Goal: Navigation & Orientation: Find specific page/section

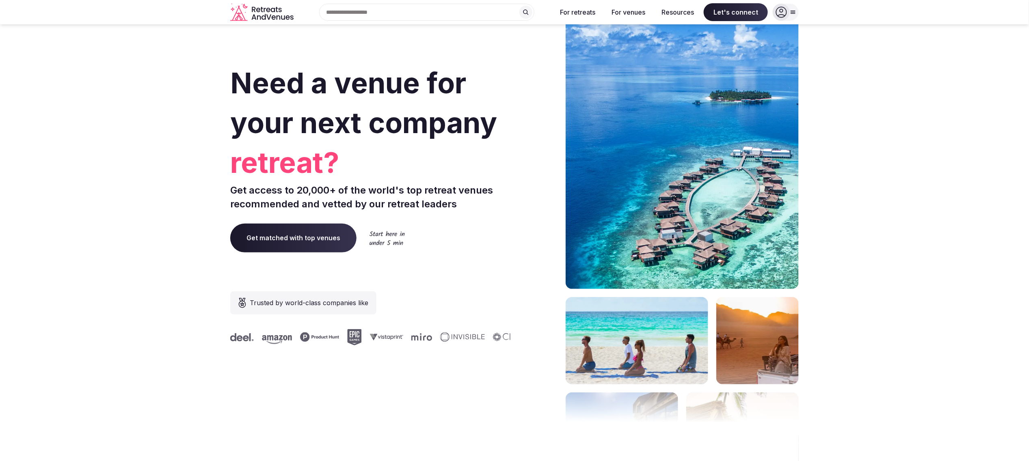
click at [786, 11] on icon at bounding box center [781, 12] width 11 height 11
click at [778, 15] on icon at bounding box center [780, 11] width 11 height 11
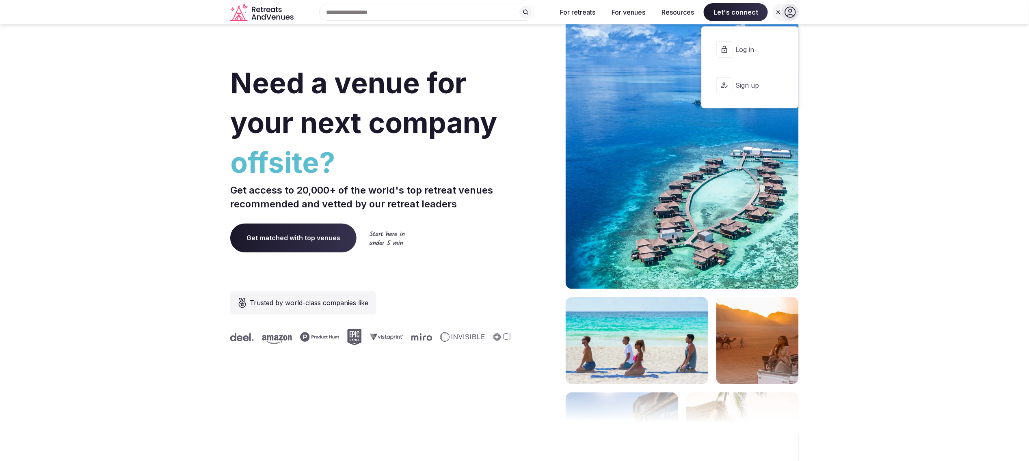
click at [759, 47] on span "Log in" at bounding box center [755, 49] width 39 height 9
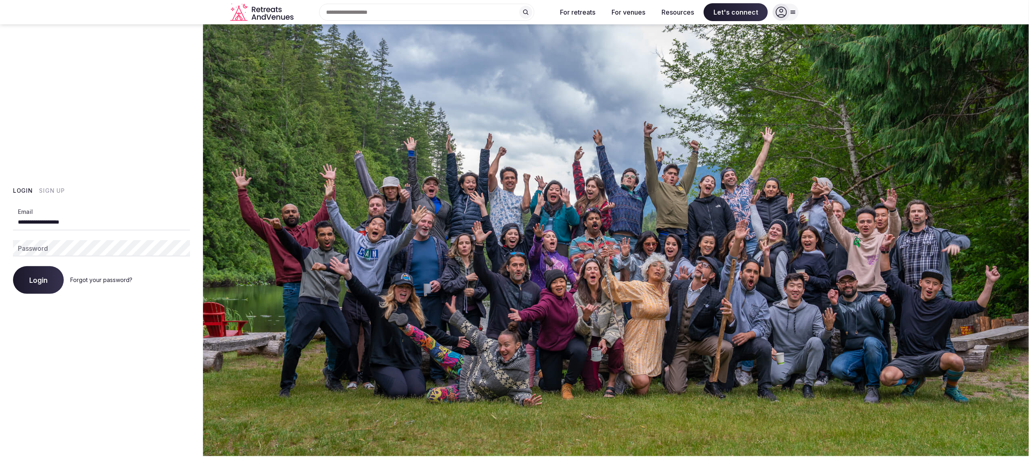
type input "**********"
click at [47, 276] on button "Login" at bounding box center [38, 280] width 51 height 28
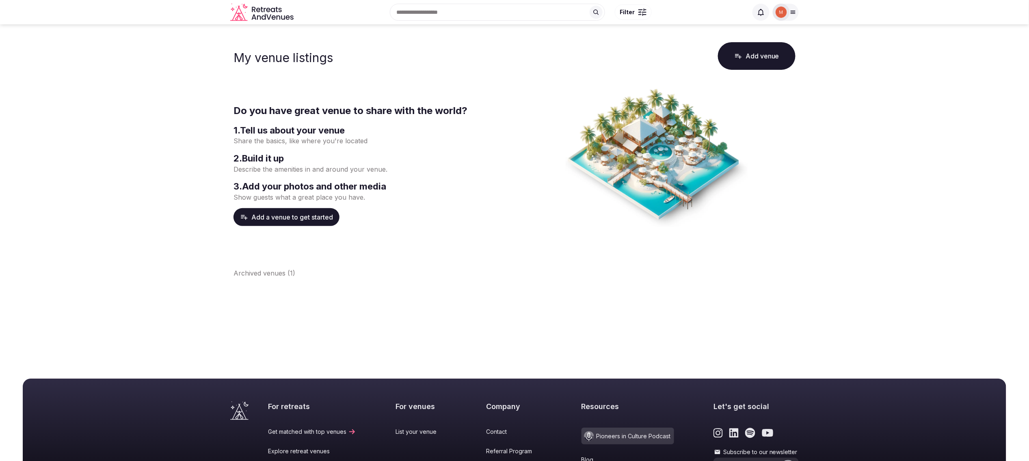
click at [667, 254] on div "Do you have great venue to share with the world? 1 . Tell us about your venue S…" at bounding box center [514, 183] width 562 height 190
click at [507, 7] on input "text" at bounding box center [497, 12] width 215 height 17
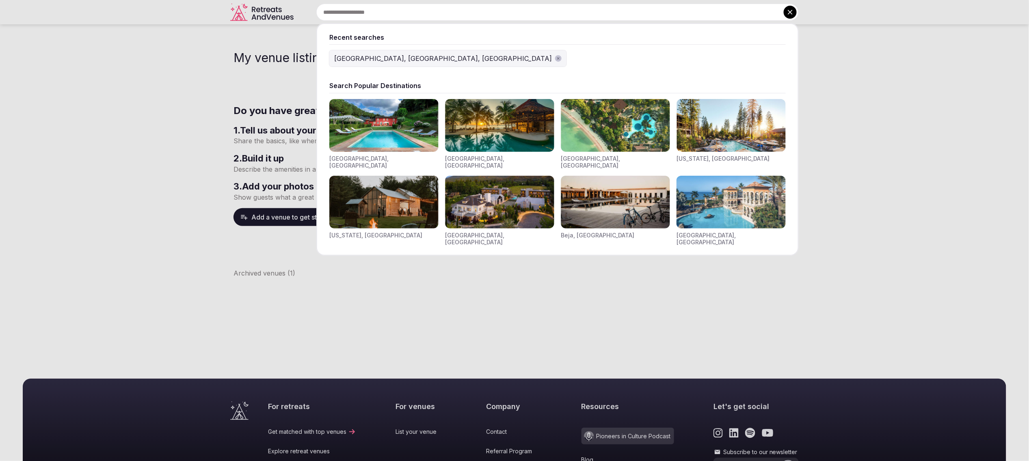
click at [380, 128] on img "Visit venues for Toscana, Italy" at bounding box center [383, 125] width 109 height 53
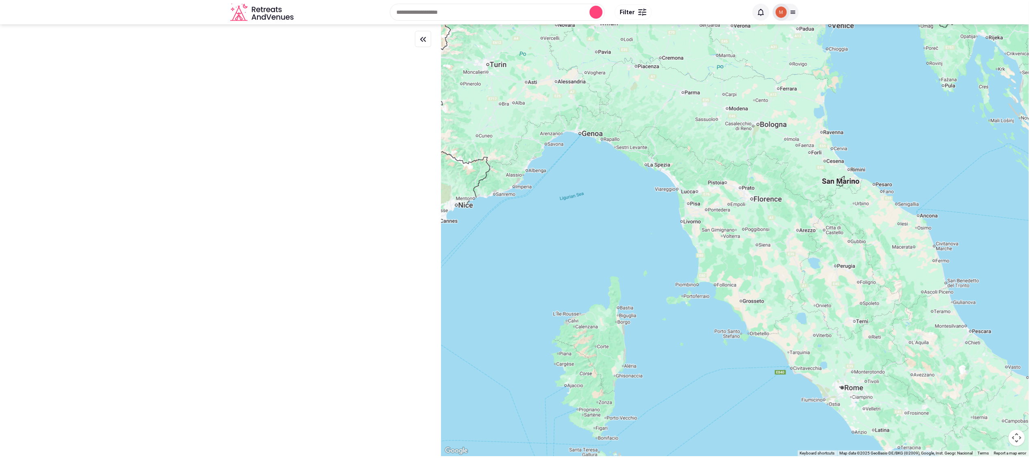
click at [640, 12] on div at bounding box center [640, 12] width 1 height 2
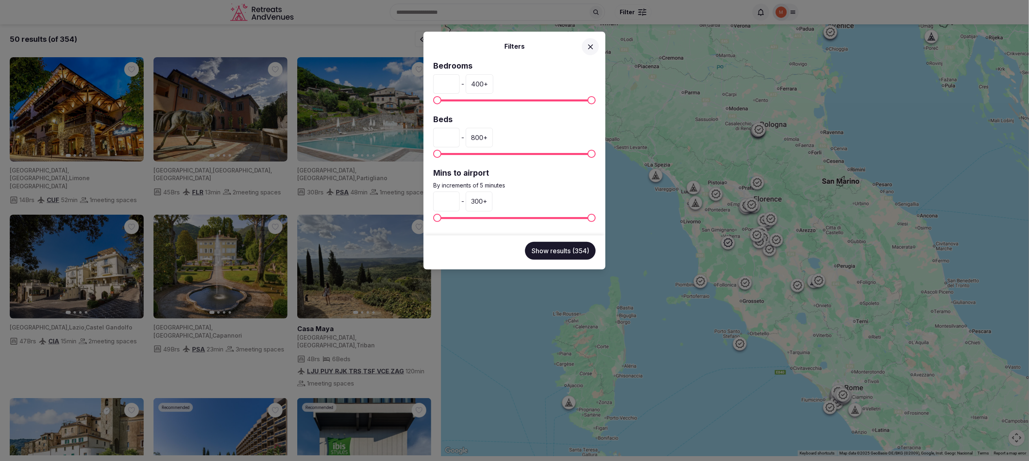
click at [531, 69] on label "Bedrooms" at bounding box center [514, 66] width 162 height 11
click at [587, 45] on icon at bounding box center [590, 47] width 9 height 9
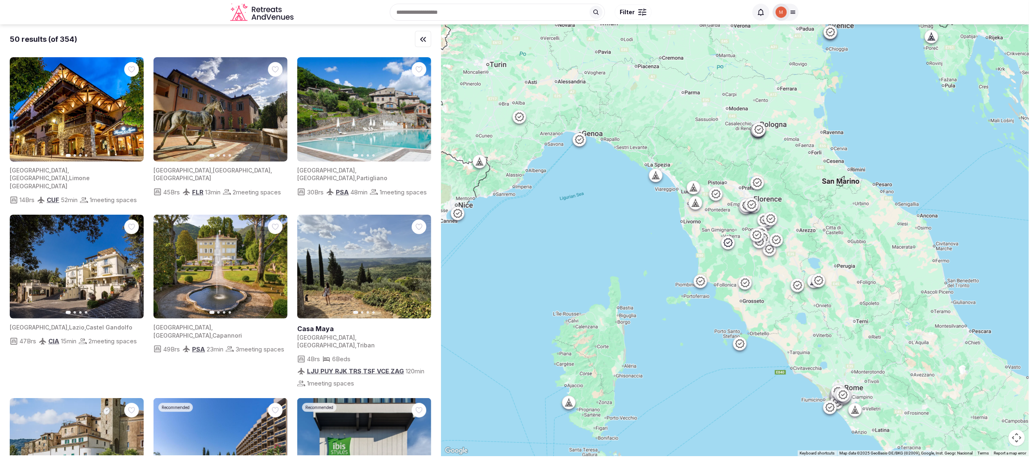
click at [632, 15] on span "Filter" at bounding box center [627, 12] width 15 height 8
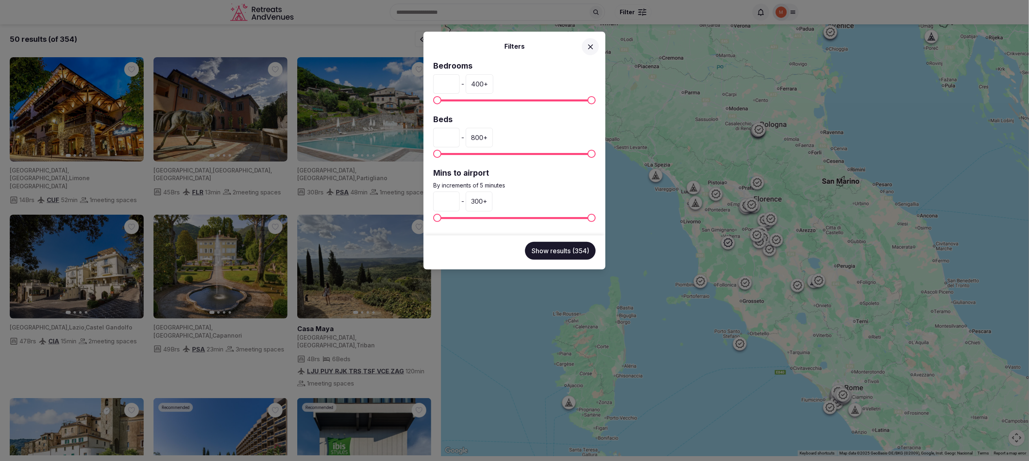
click at [594, 48] on icon at bounding box center [590, 47] width 9 height 9
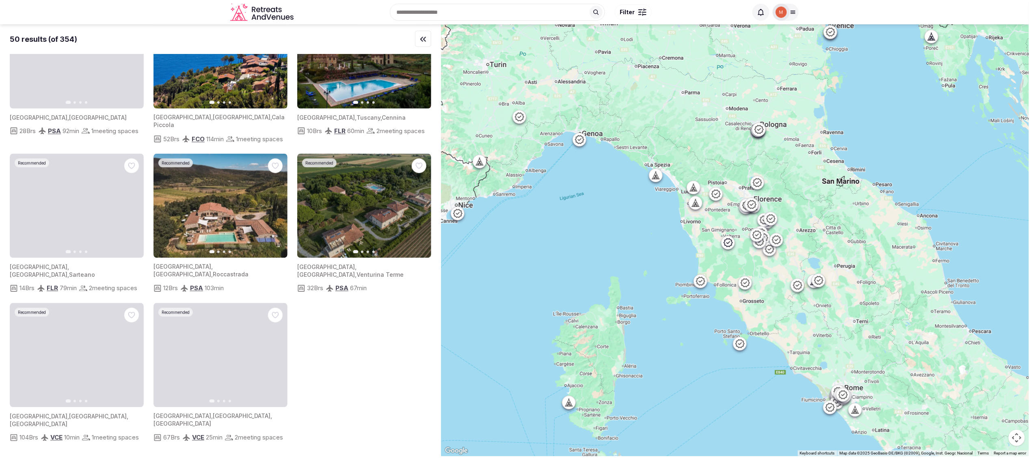
scroll to position [2256, 0]
